Goal: Task Accomplishment & Management: Complete application form

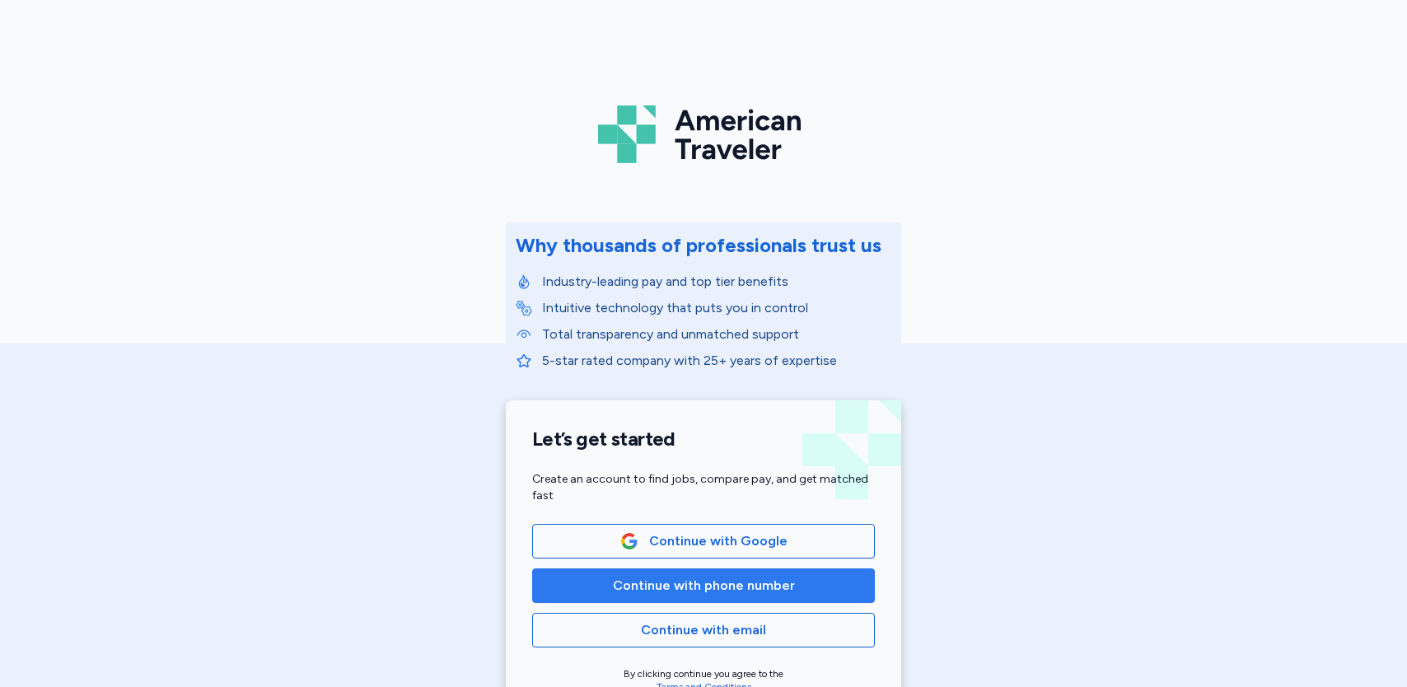
click at [724, 579] on span "Continue with phone number" at bounding box center [704, 586] width 182 height 20
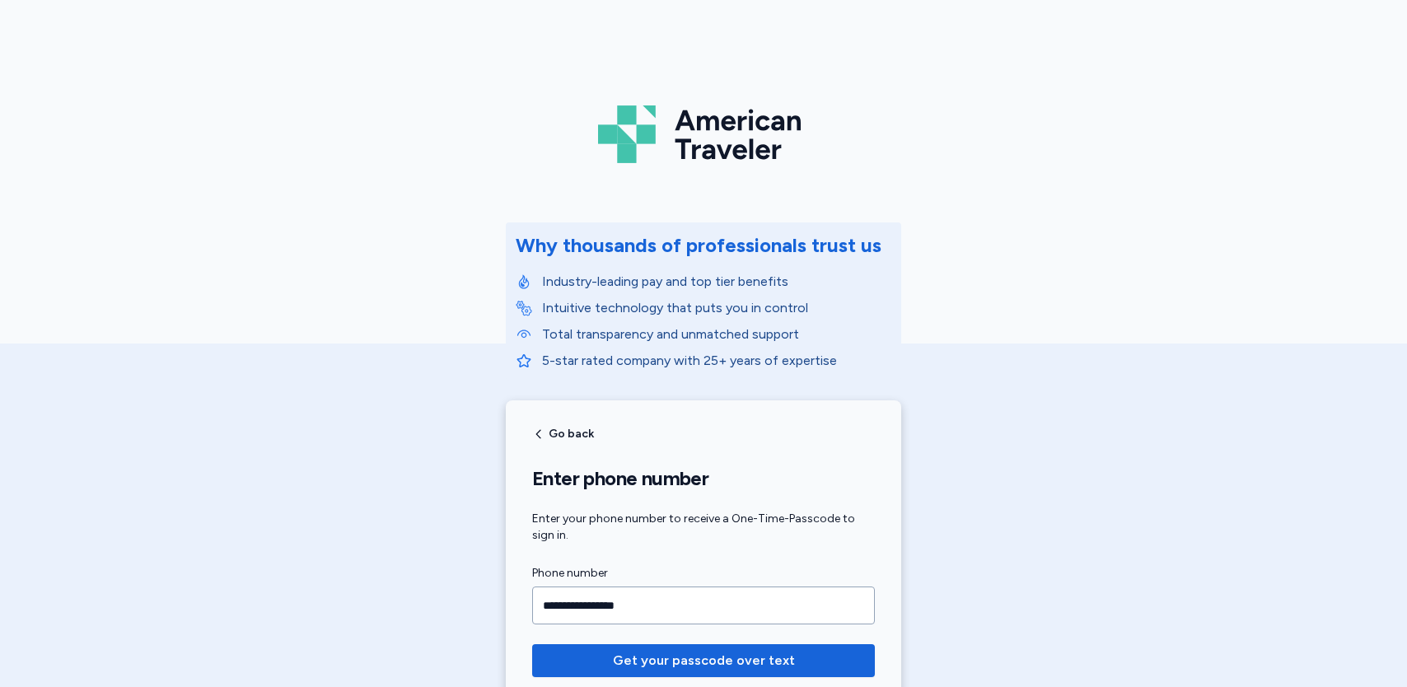
type input "**********"
click at [532, 644] on button "Get your passcode over text" at bounding box center [703, 660] width 343 height 33
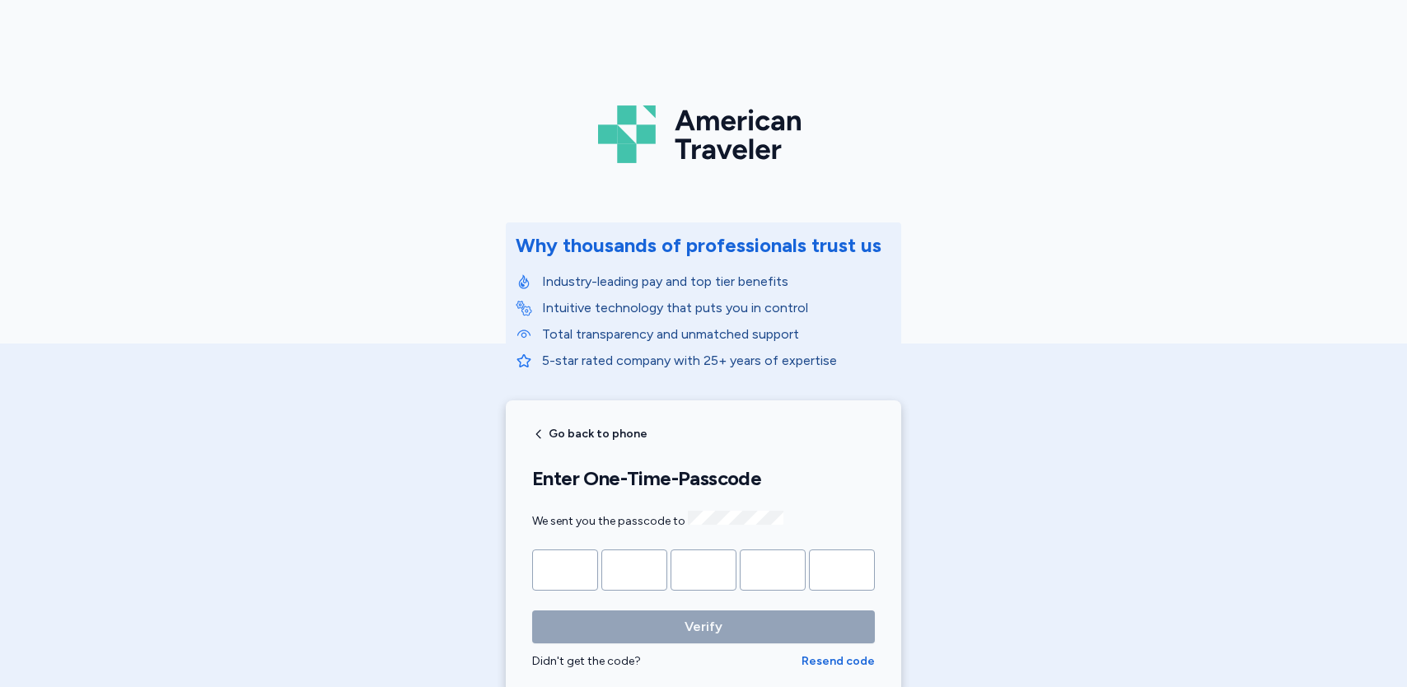
type input "*"
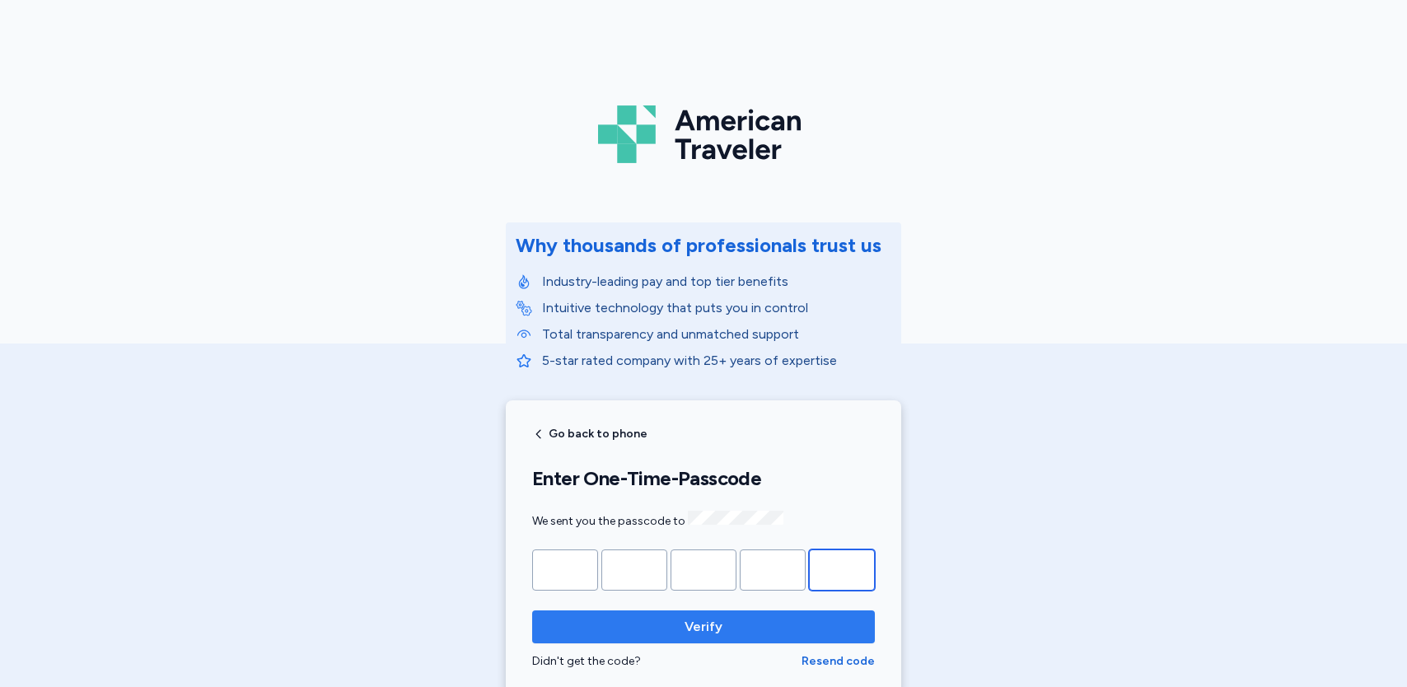
type input "*"
click at [690, 631] on span "Verify" at bounding box center [704, 627] width 38 height 20
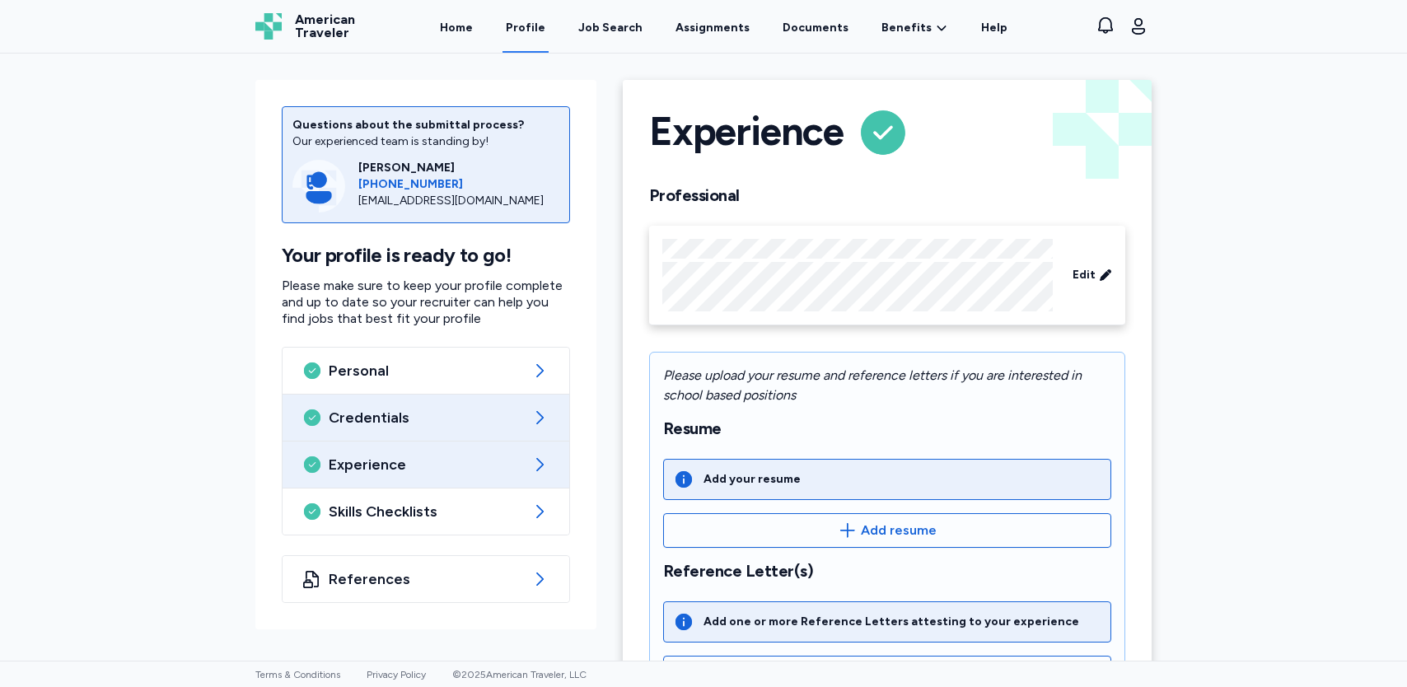
click at [374, 413] on span "Credentials" at bounding box center [426, 418] width 194 height 20
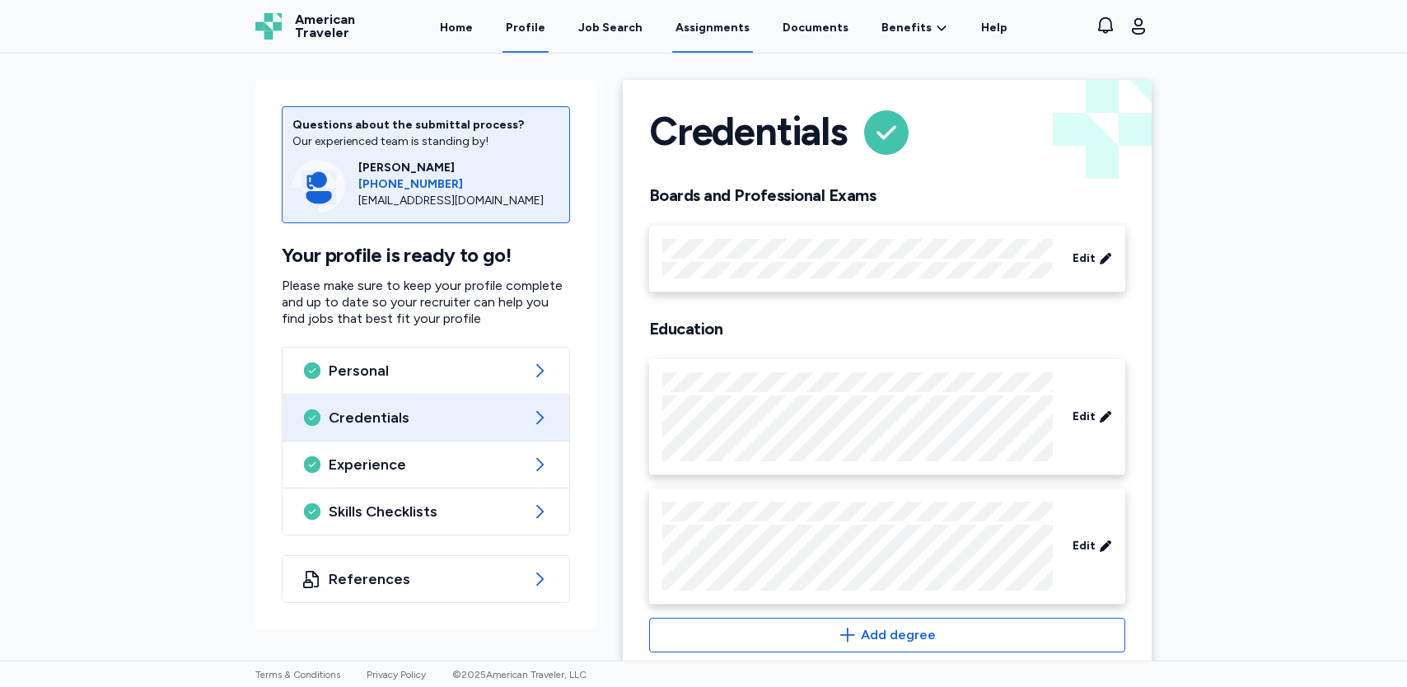
click at [712, 32] on link "Assignments" at bounding box center [712, 27] width 81 height 51
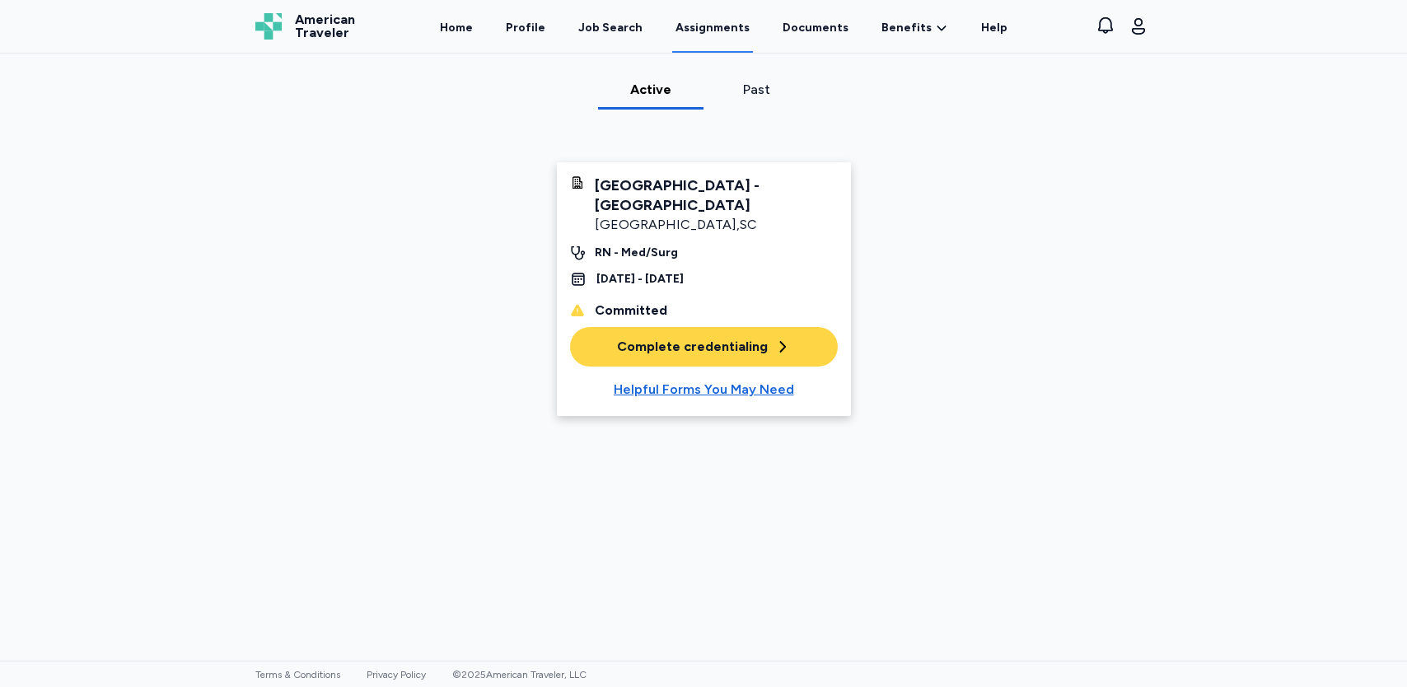
click at [659, 337] on div "Complete credentialing" at bounding box center [704, 347] width 174 height 20
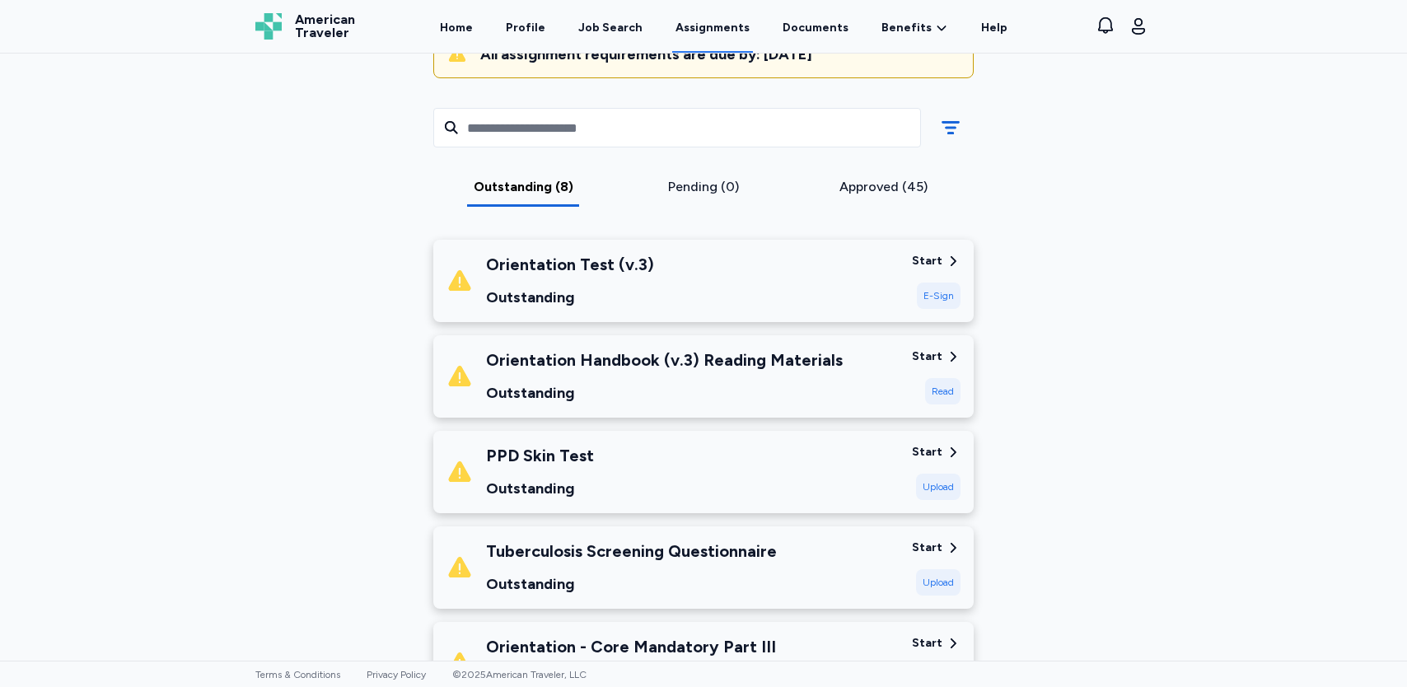
scroll to position [247, 0]
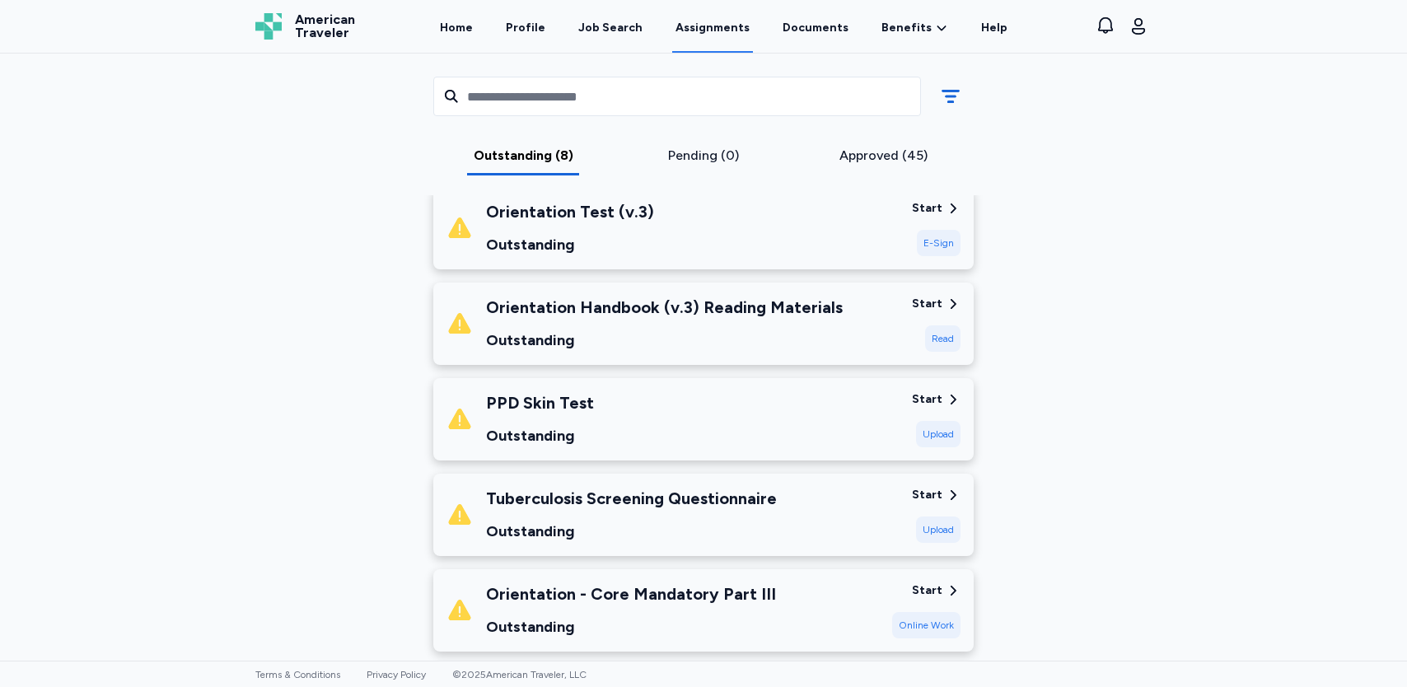
click at [933, 306] on div "Start" at bounding box center [927, 304] width 30 height 16
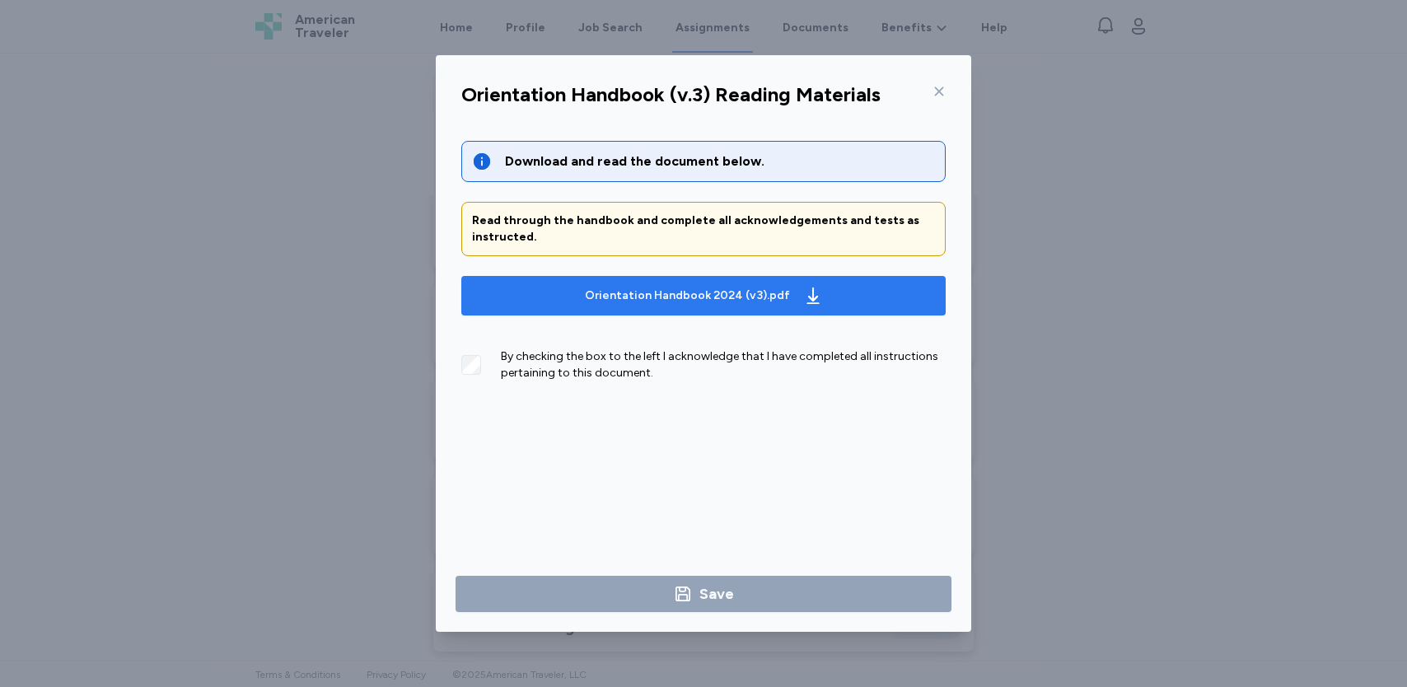
click at [679, 298] on div "Orientation Handbook 2024 (v3).pdf" at bounding box center [687, 296] width 205 height 16
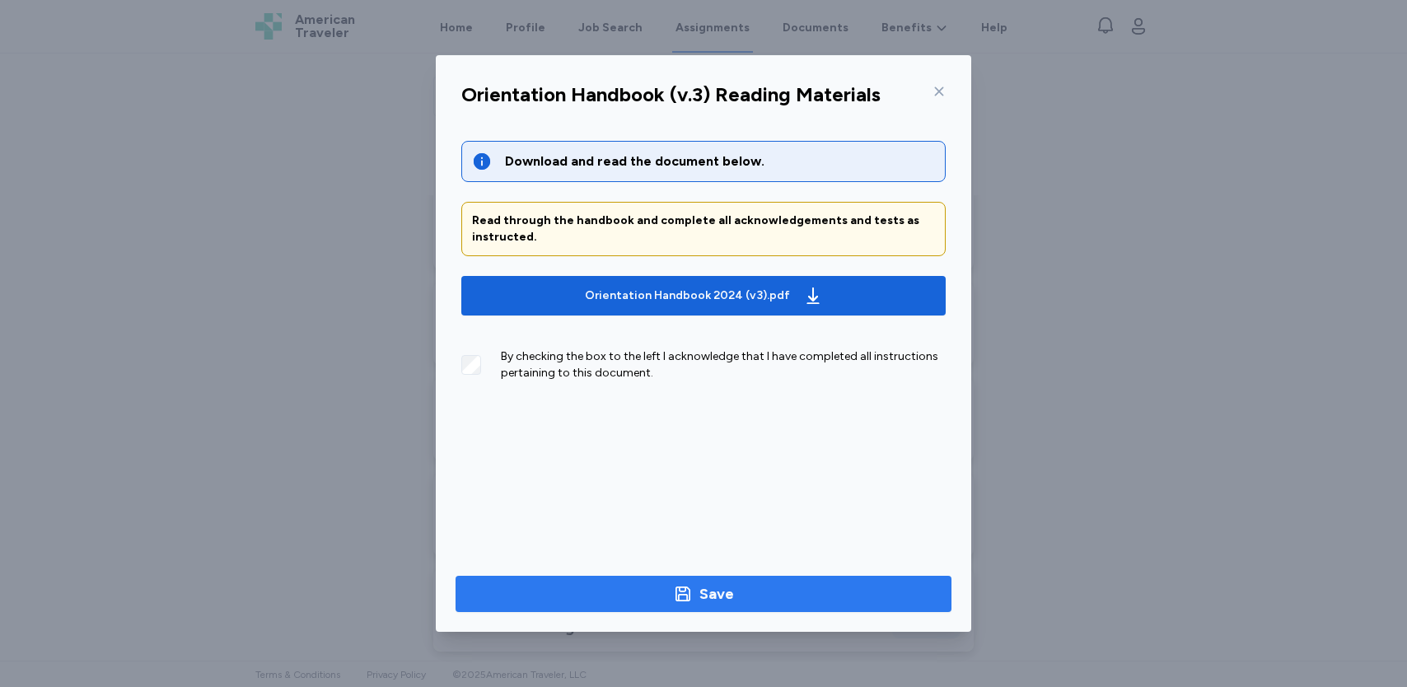
click at [709, 586] on div "Save" at bounding box center [716, 593] width 35 height 23
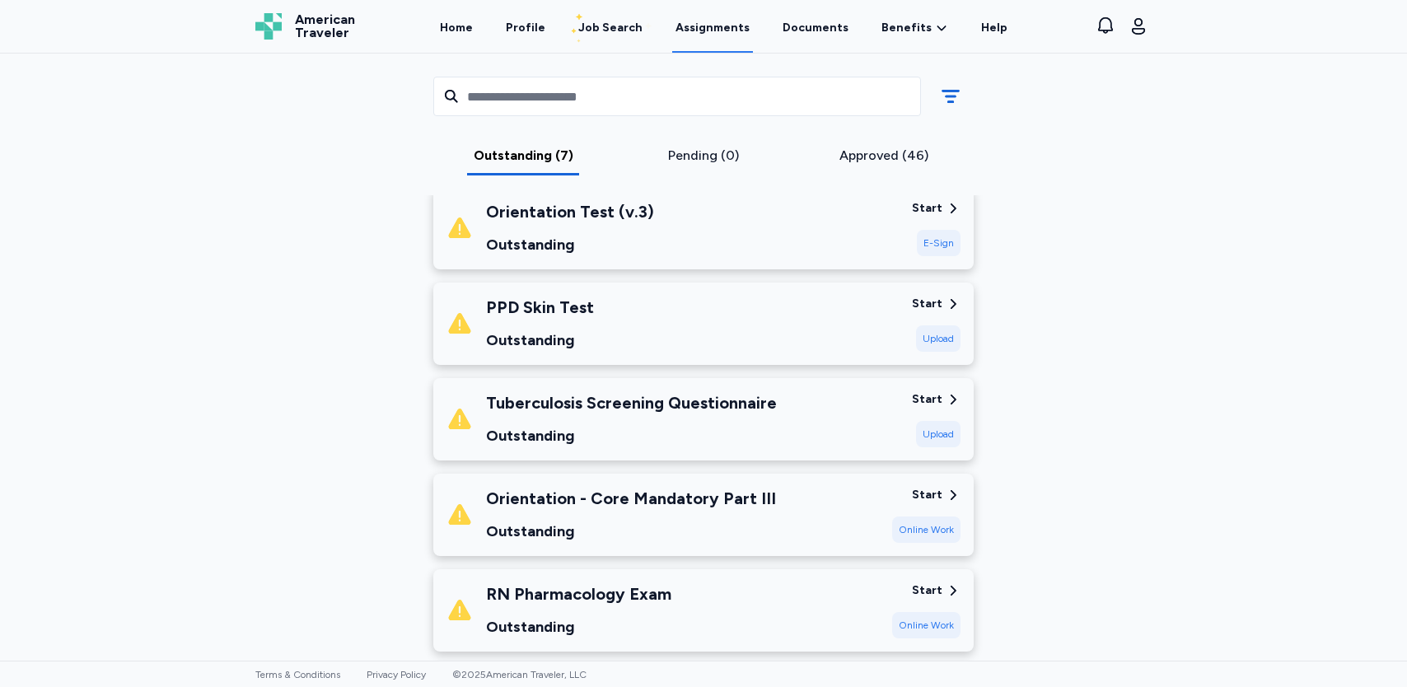
click at [930, 210] on div "Start" at bounding box center [927, 208] width 30 height 16
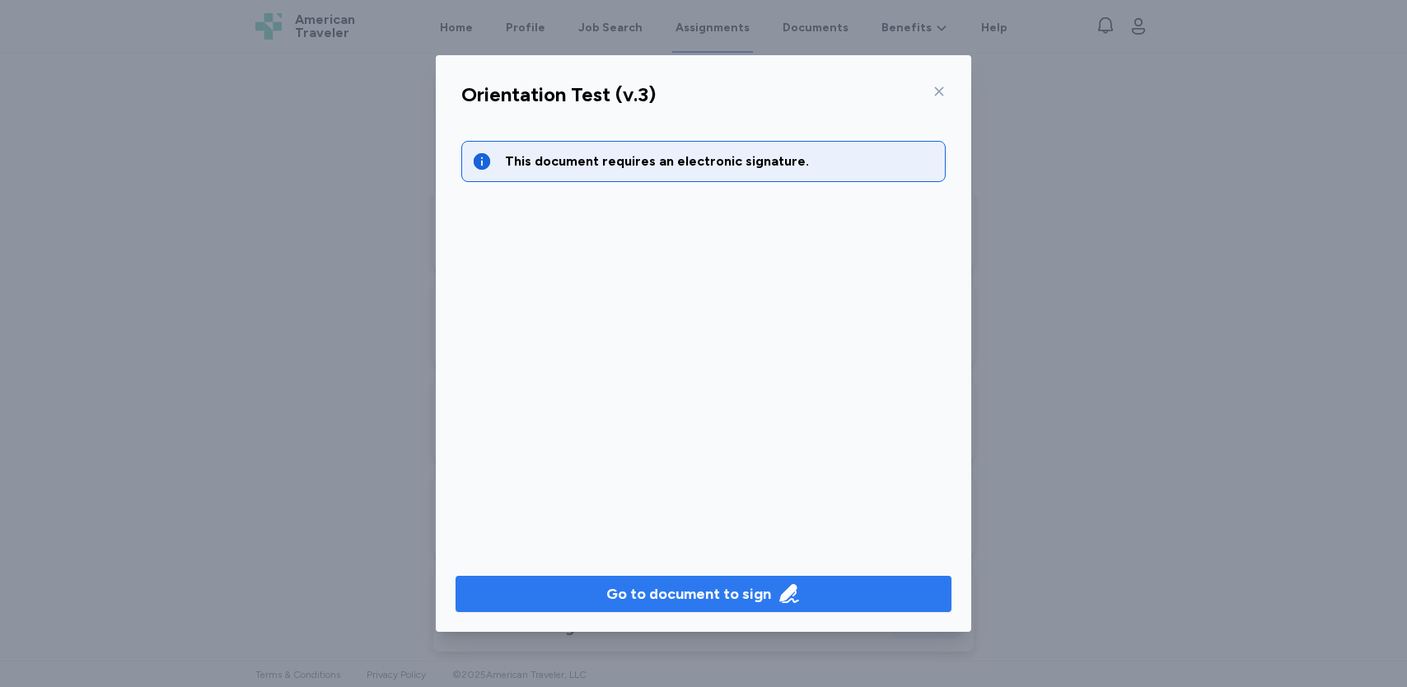
click at [620, 589] on div "Go to document to sign" at bounding box center [688, 593] width 165 height 23
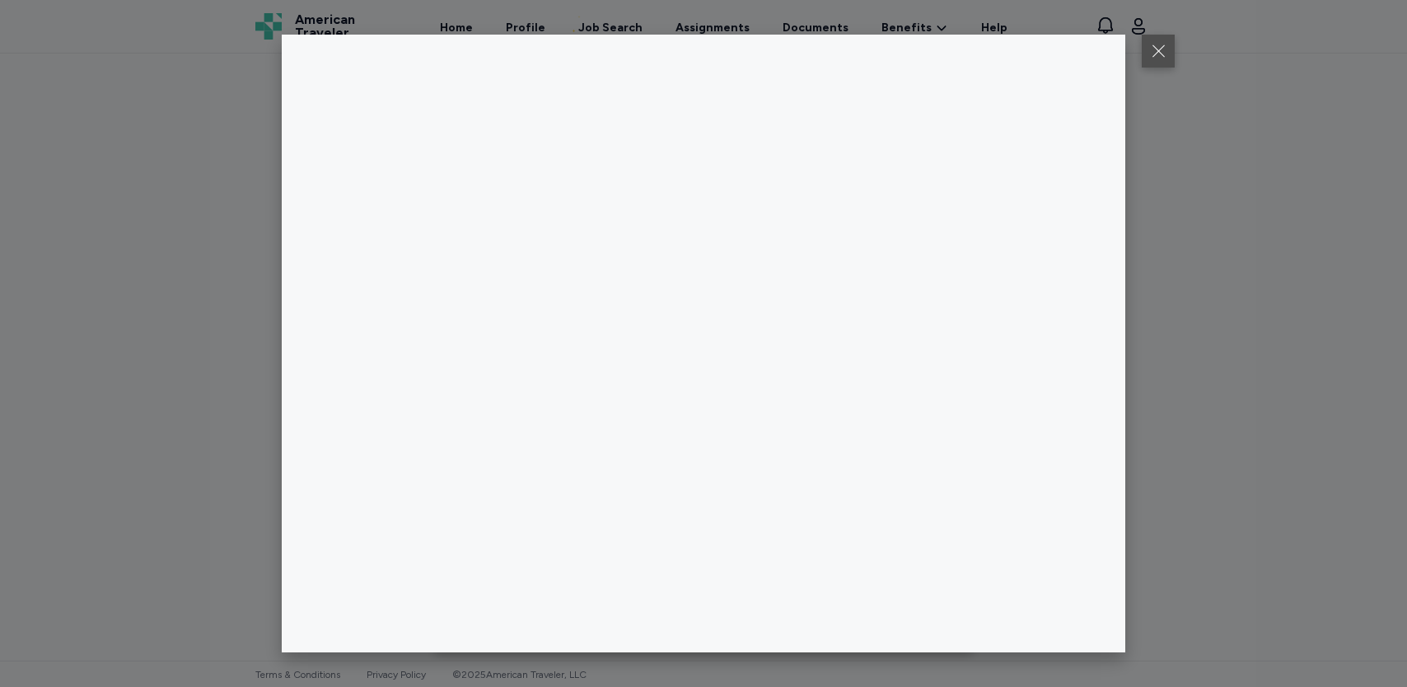
click at [1165, 42] on button at bounding box center [1158, 51] width 33 height 33
